Goal: Task Accomplishment & Management: Manage account settings

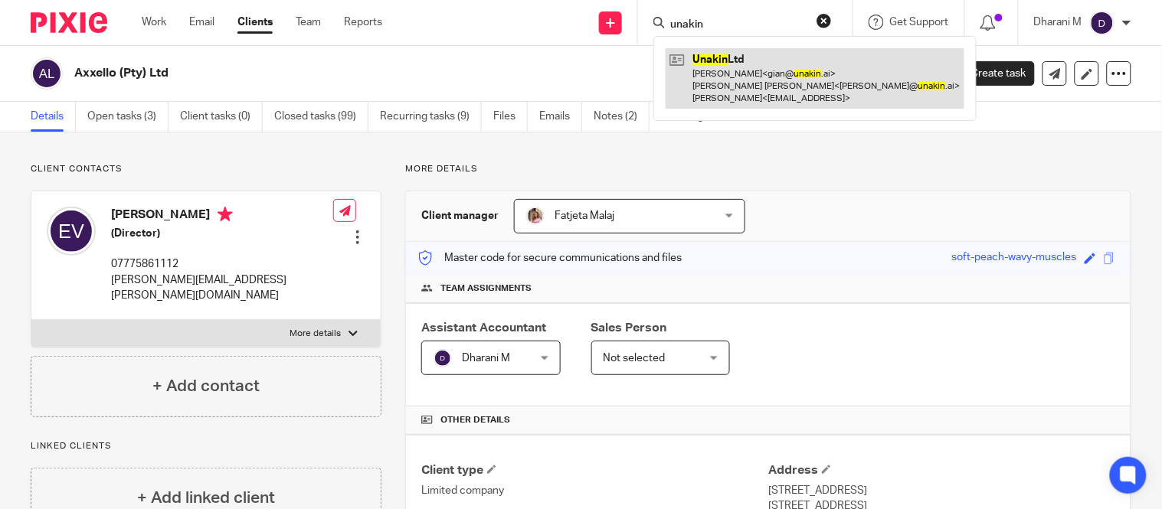
type input "unakin"
click at [718, 67] on link at bounding box center [814, 78] width 299 height 60
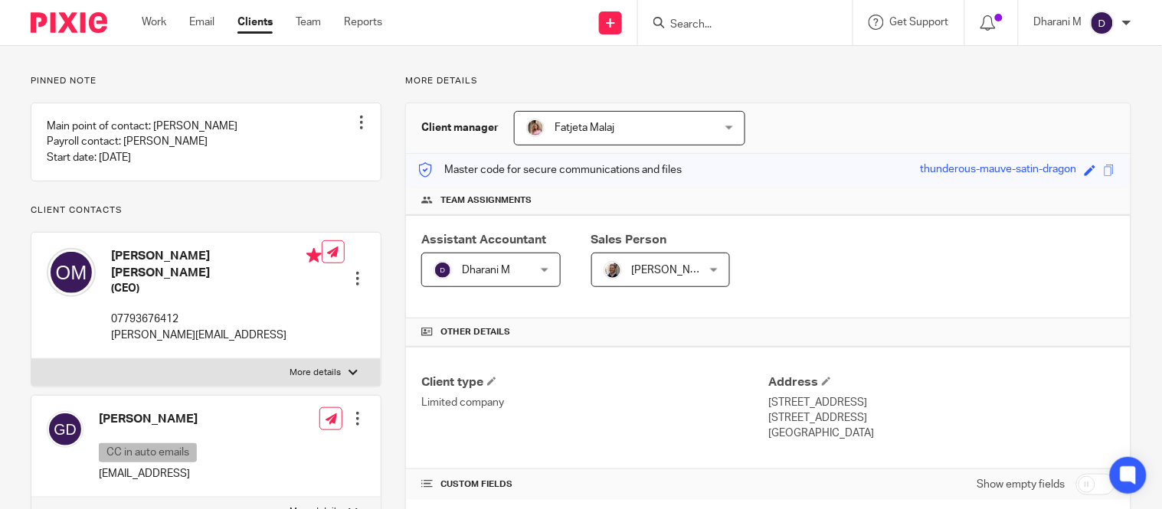
scroll to position [85, 0]
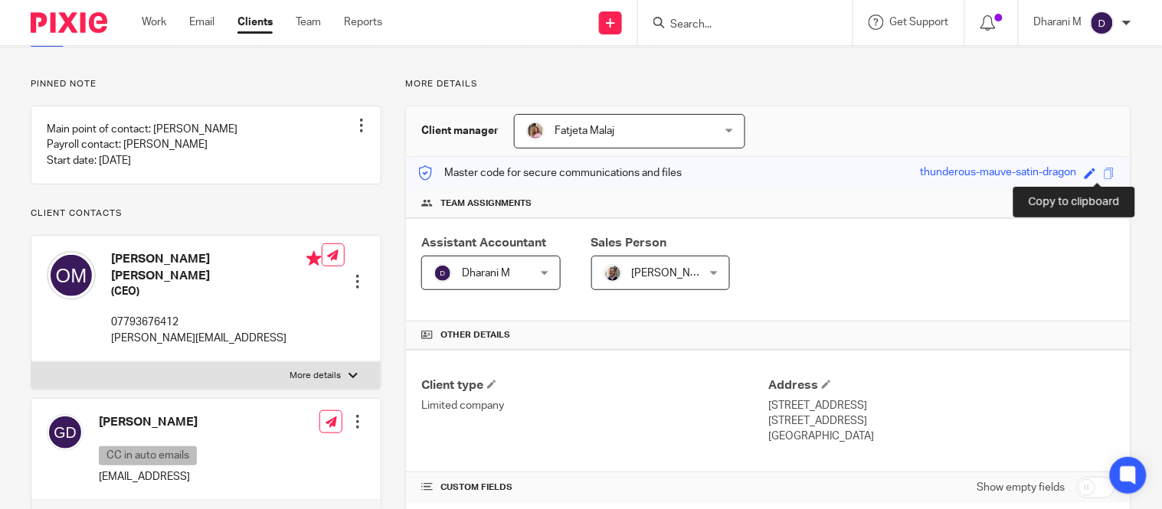
click at [1103, 174] on span at bounding box center [1108, 173] width 11 height 11
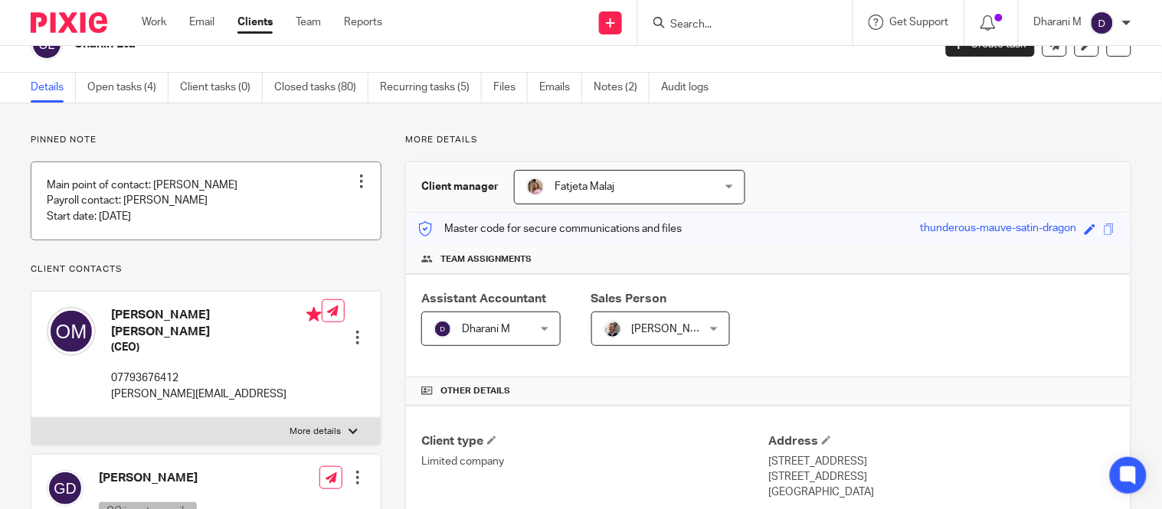
scroll to position [0, 0]
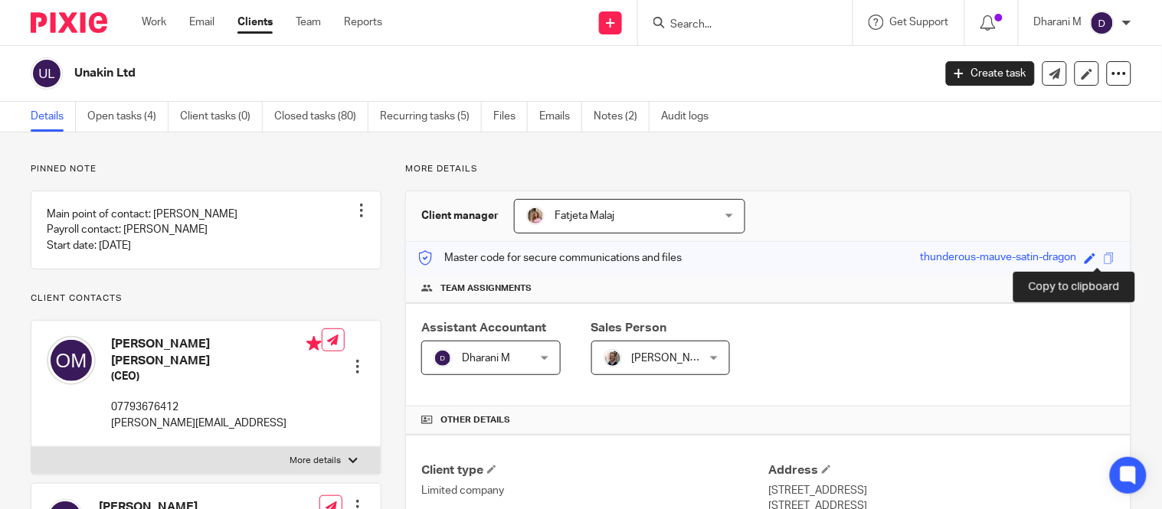
click at [1103, 258] on span at bounding box center [1108, 258] width 11 height 11
click at [731, 18] on input "Search" at bounding box center [737, 25] width 138 height 14
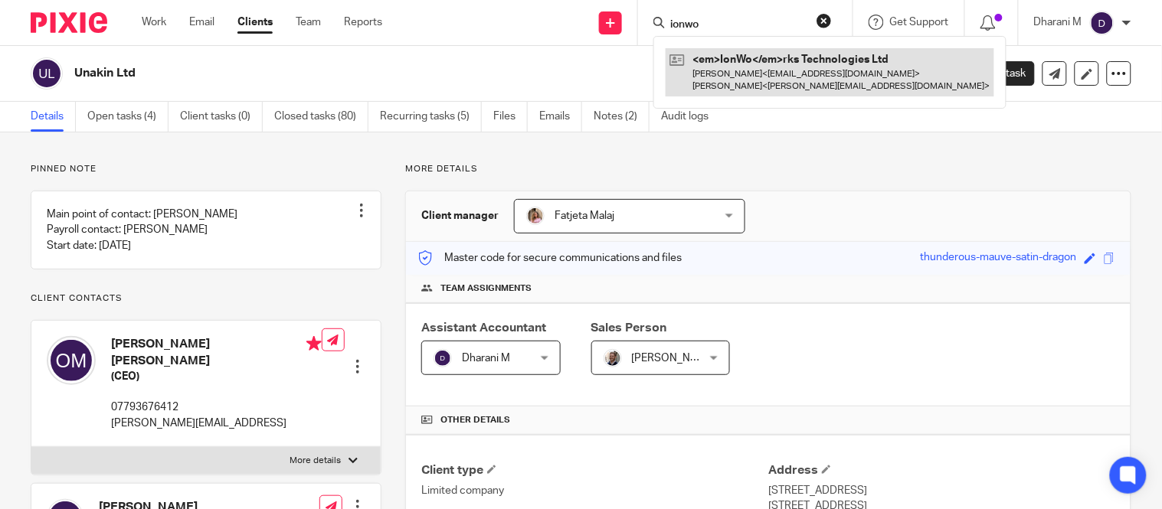
type input "ionwo"
click at [744, 71] on link at bounding box center [829, 71] width 329 height 47
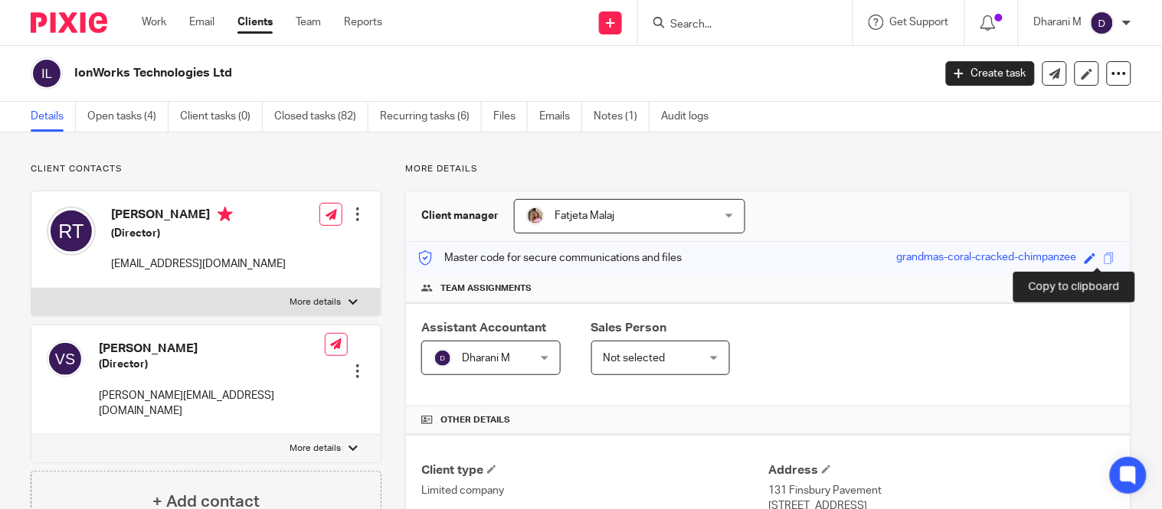
click at [1103, 257] on span at bounding box center [1108, 258] width 11 height 11
click at [686, 18] on input "Search" at bounding box center [737, 25] width 138 height 14
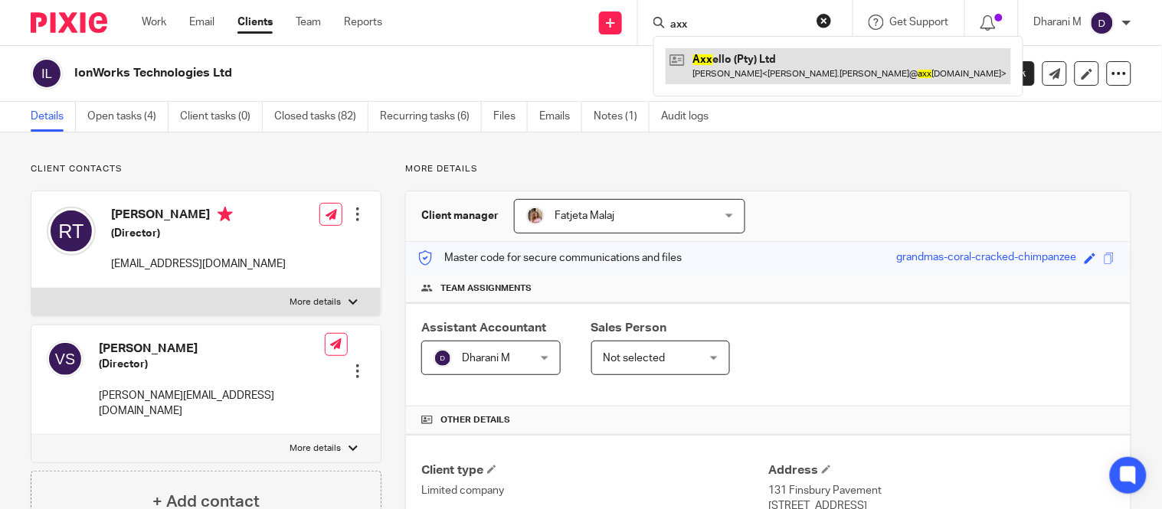
type input "axx"
click at [737, 72] on link at bounding box center [837, 65] width 345 height 35
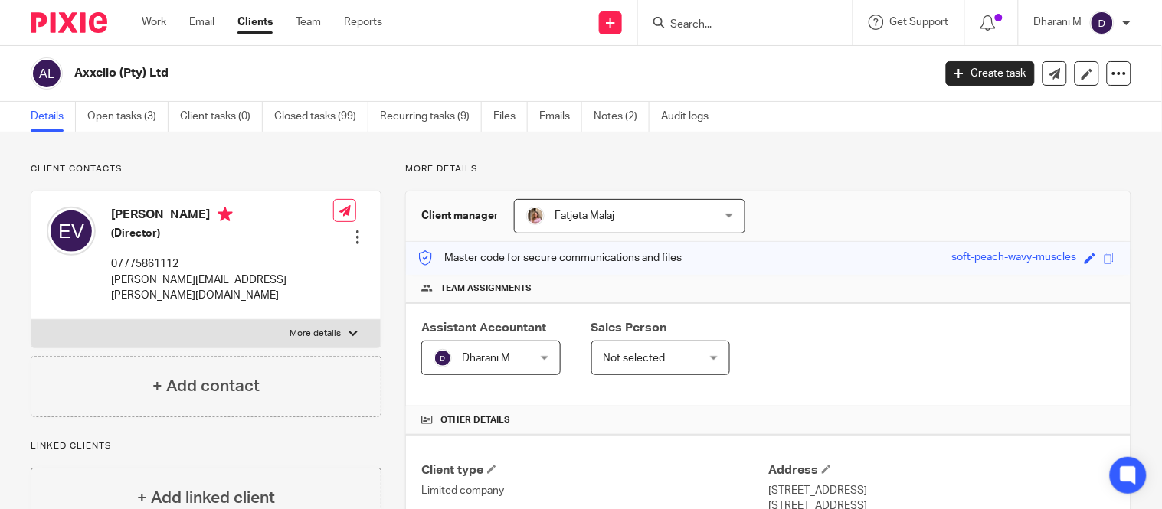
click at [1093, 11] on div "Dharani M" at bounding box center [1082, 23] width 97 height 25
click at [1074, 113] on li "Logout" at bounding box center [1072, 106] width 101 height 22
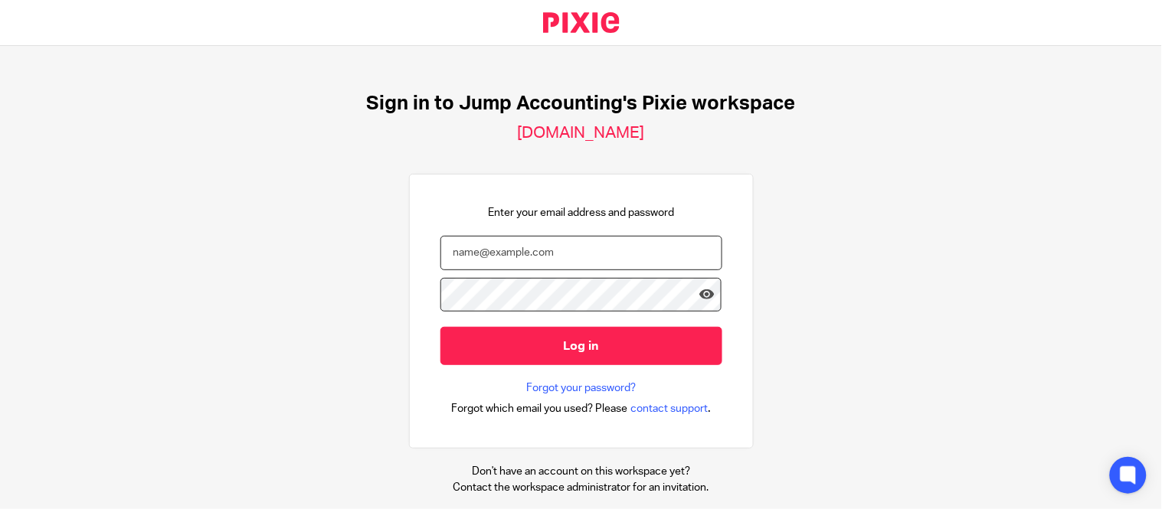
type input "[EMAIL_ADDRESS][DOMAIN_NAME]"
drag, startPoint x: 523, startPoint y: 261, endPoint x: 368, endPoint y: 266, distance: 155.5
click at [368, 266] on div "Sign in to Jump Accounting's Pixie workspace [DOMAIN_NAME] Enter your email add…" at bounding box center [581, 277] width 1162 height 463
type input "[PERSON_NAME][EMAIL_ADDRESS][DOMAIN_NAME]"
click at [699, 296] on icon at bounding box center [706, 294] width 15 height 15
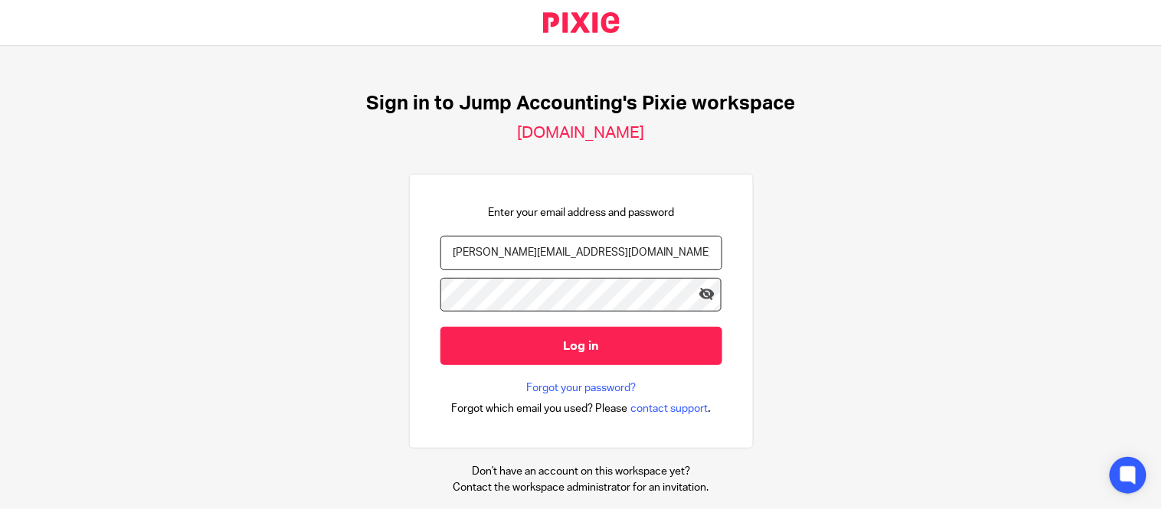
click at [379, 300] on div "Sign in to Jump Accounting's Pixie workspace [DOMAIN_NAME] Enter your email add…" at bounding box center [581, 277] width 1162 height 463
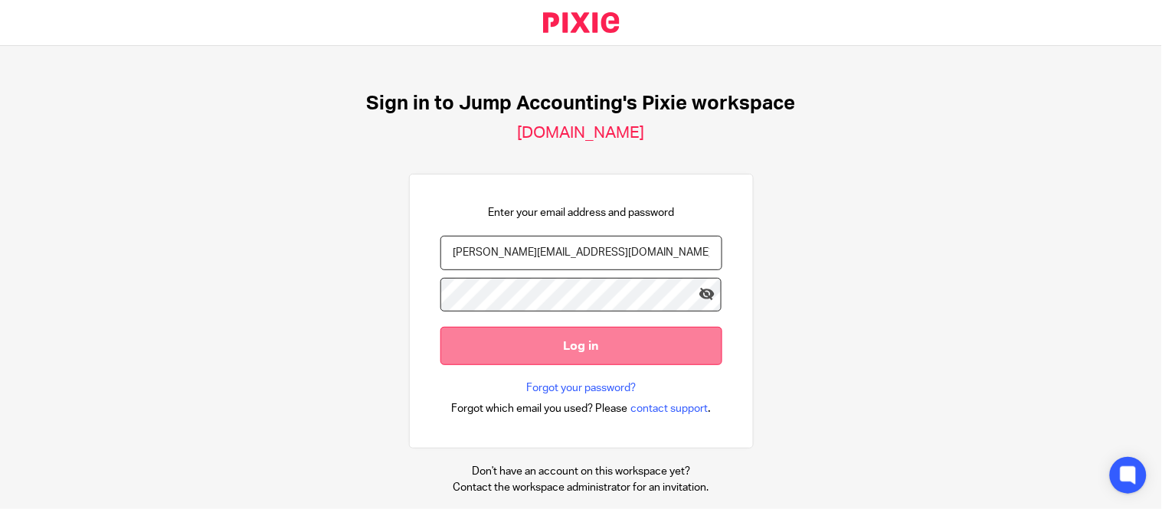
click at [523, 340] on input "Log in" at bounding box center [581, 346] width 282 height 38
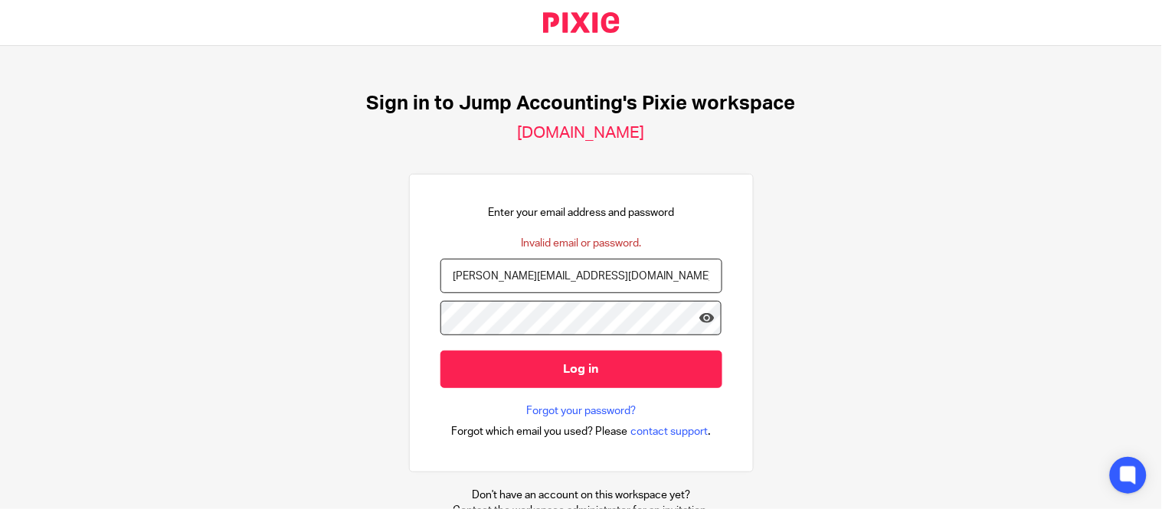
click at [529, 279] on input "[PERSON_NAME][EMAIL_ADDRESS][DOMAIN_NAME]" at bounding box center [581, 276] width 282 height 34
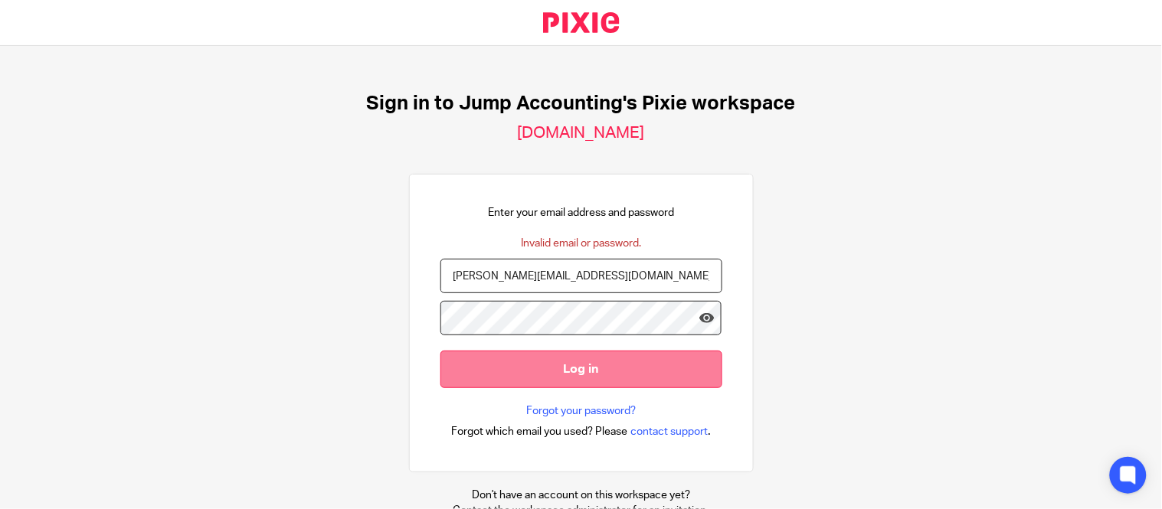
type input "[PERSON_NAME][EMAIL_ADDRESS][DOMAIN_NAME]"
click at [557, 370] on input "Log in" at bounding box center [581, 370] width 282 height 38
click at [454, 369] on input "Log in" at bounding box center [581, 370] width 282 height 38
